Goal: Find specific page/section: Find specific page/section

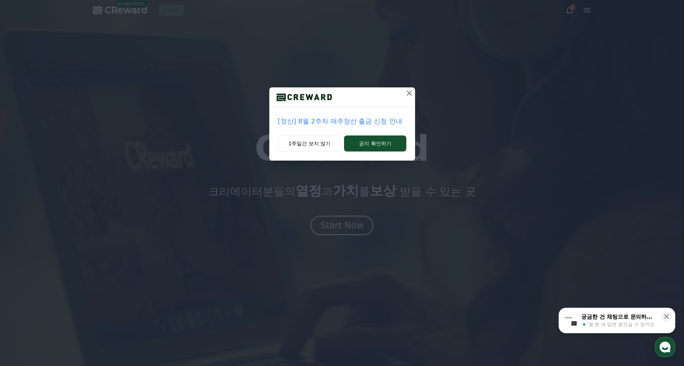
click at [410, 93] on icon at bounding box center [409, 93] width 9 height 9
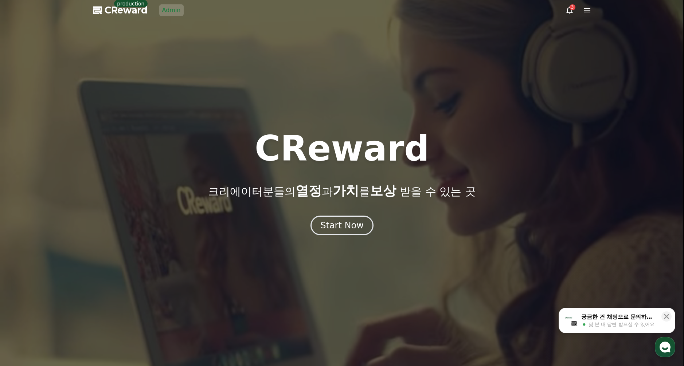
click at [169, 8] on link "Admin" at bounding box center [171, 10] width 24 height 12
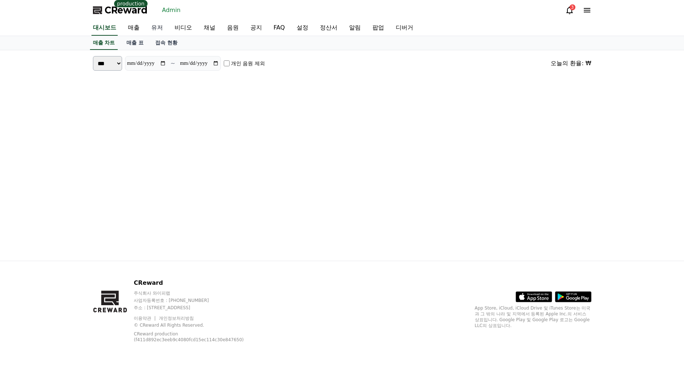
click at [150, 26] on link "유저" at bounding box center [157, 27] width 23 height 15
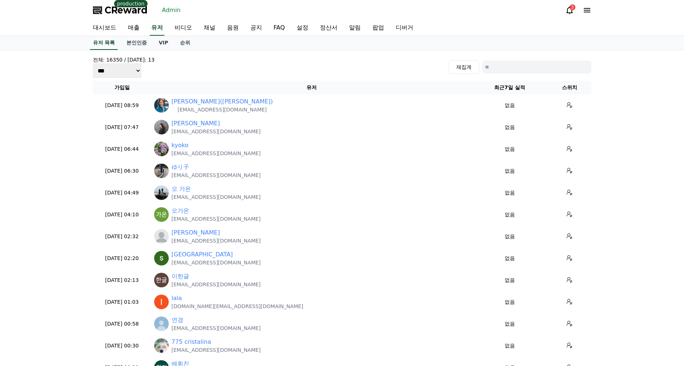
click at [537, 68] on input at bounding box center [536, 67] width 109 height 13
type input "*"
type input "***"
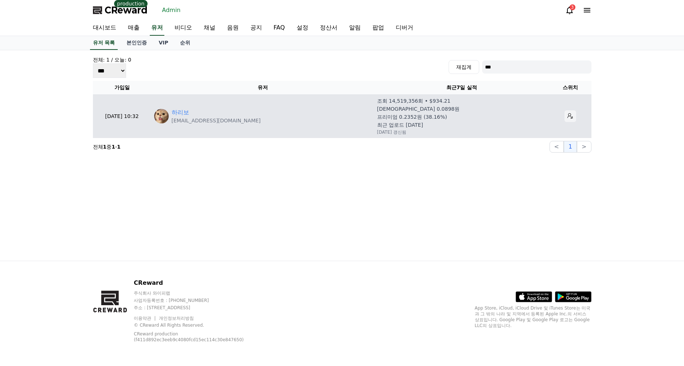
click at [573, 117] on button at bounding box center [571, 116] width 12 height 12
